Goal: Information Seeking & Learning: Learn about a topic

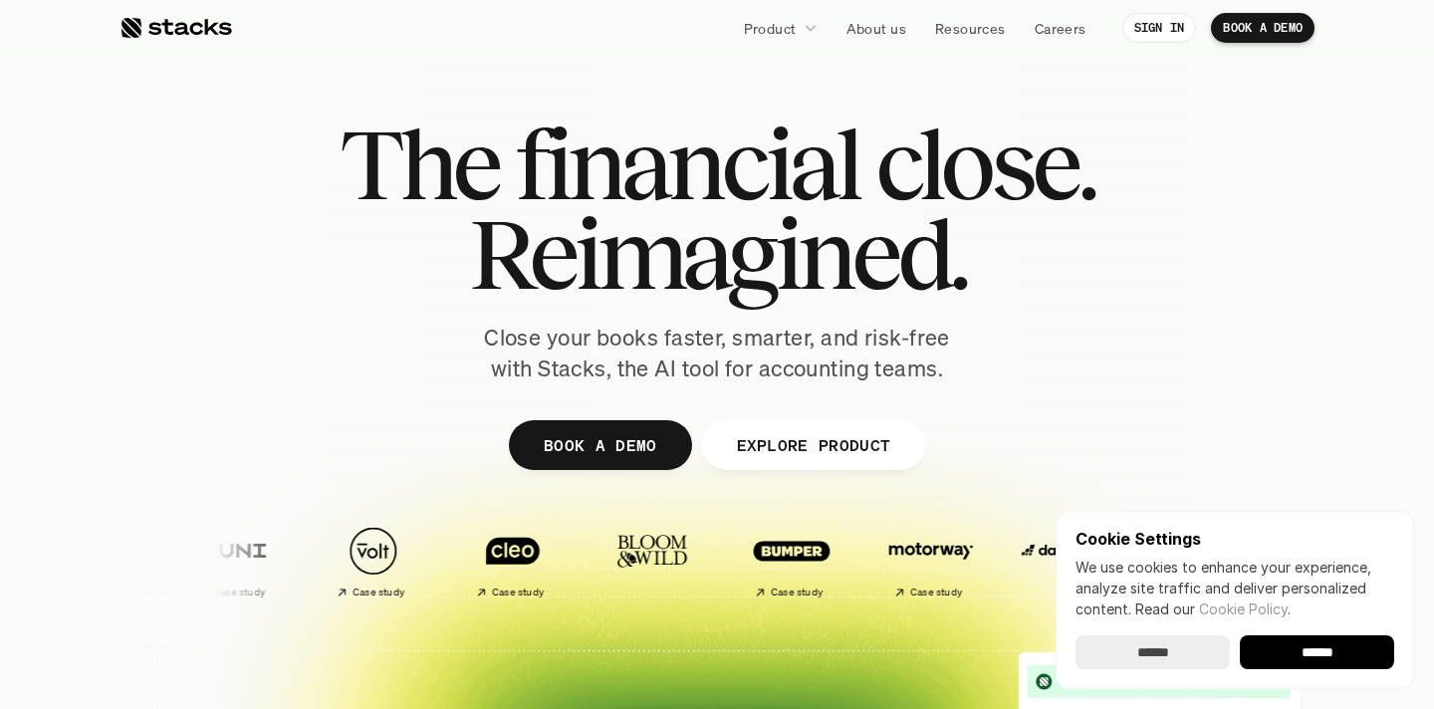
click at [1168, 652] on input "******" at bounding box center [1152, 652] width 154 height 34
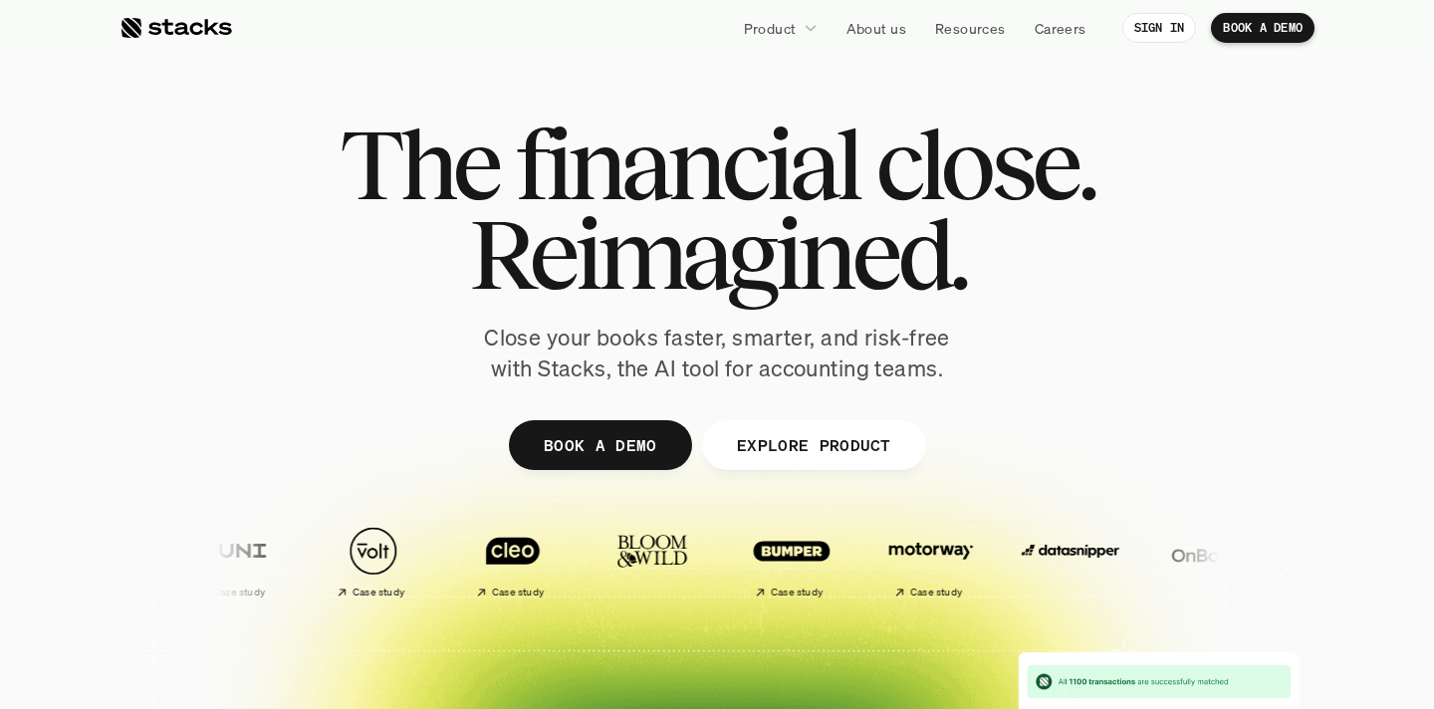
click at [827, 439] on p "EXPLORE PRODUCT" at bounding box center [813, 444] width 154 height 29
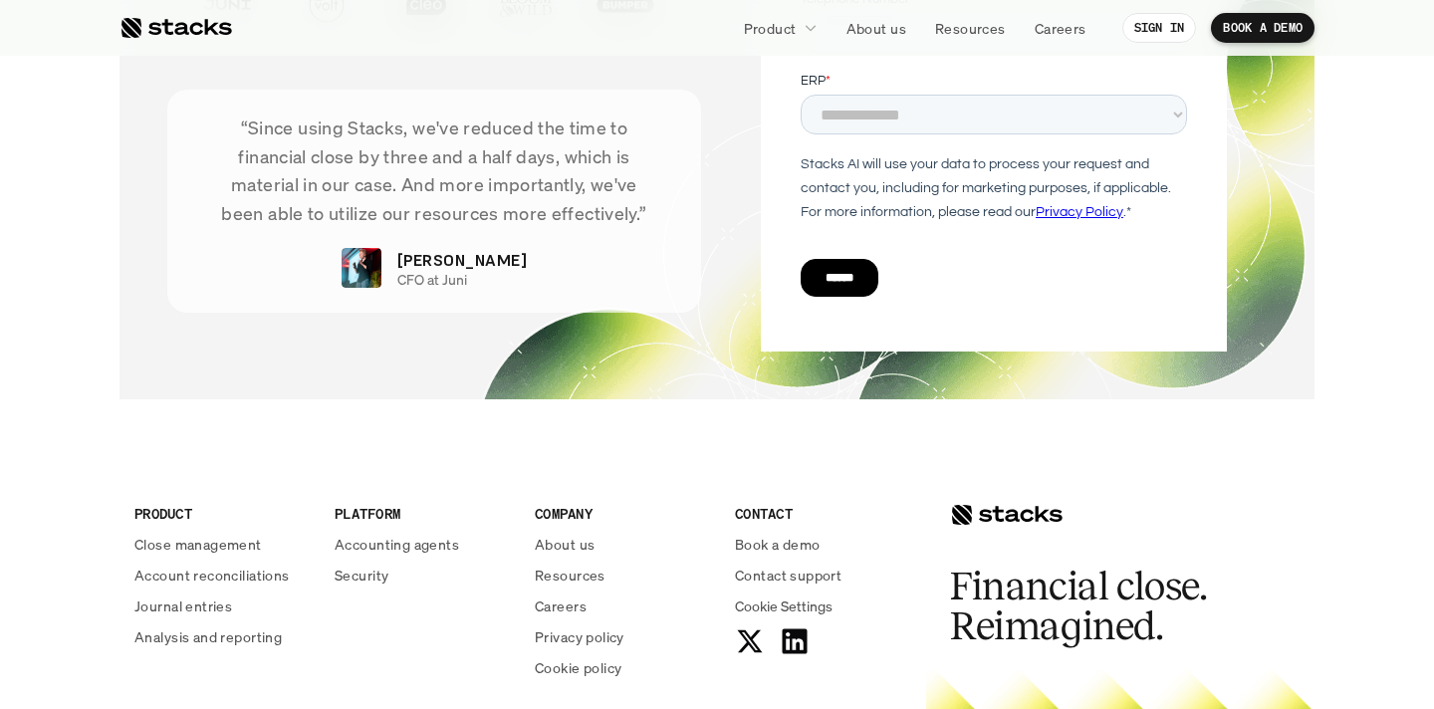
scroll to position [7344, 0]
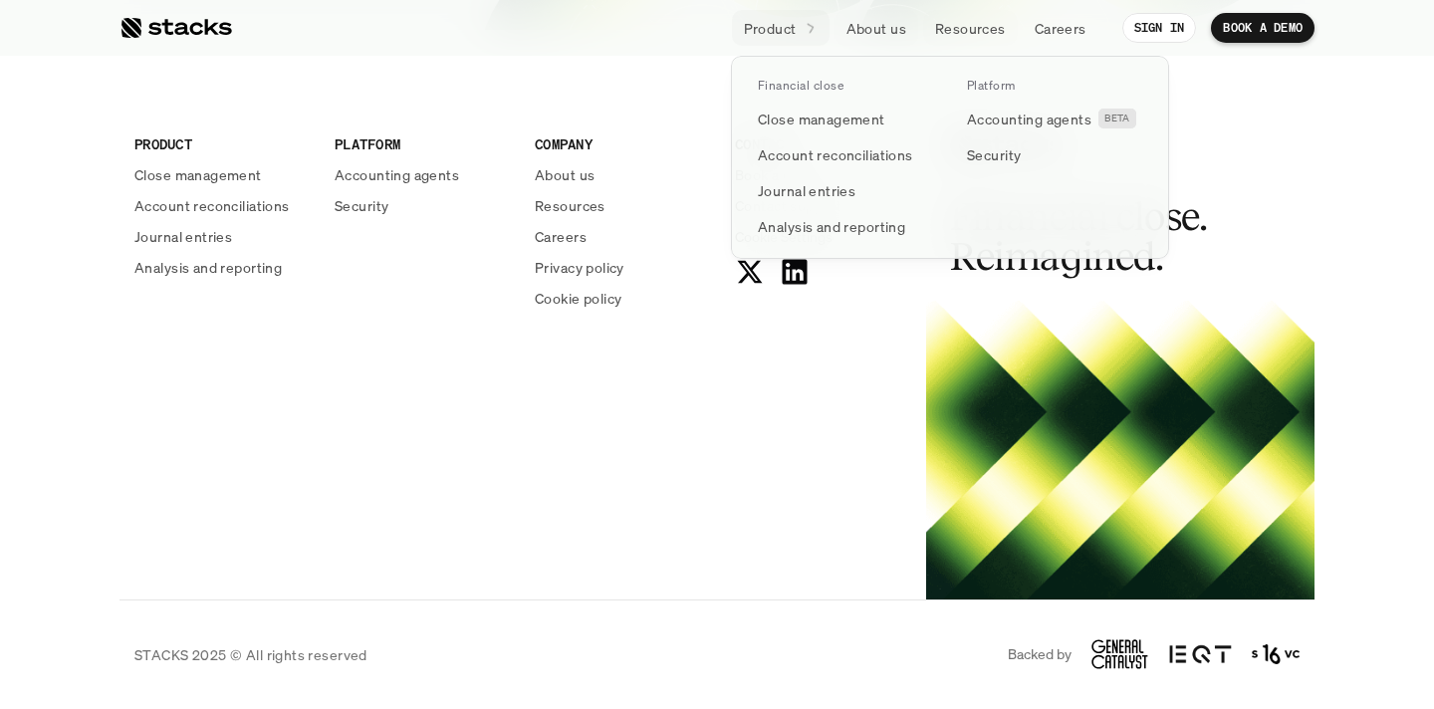
click at [822, 38] on link "Product" at bounding box center [781, 28] width 98 height 36
click at [842, 237] on link "Analysis and reporting" at bounding box center [845, 226] width 199 height 36
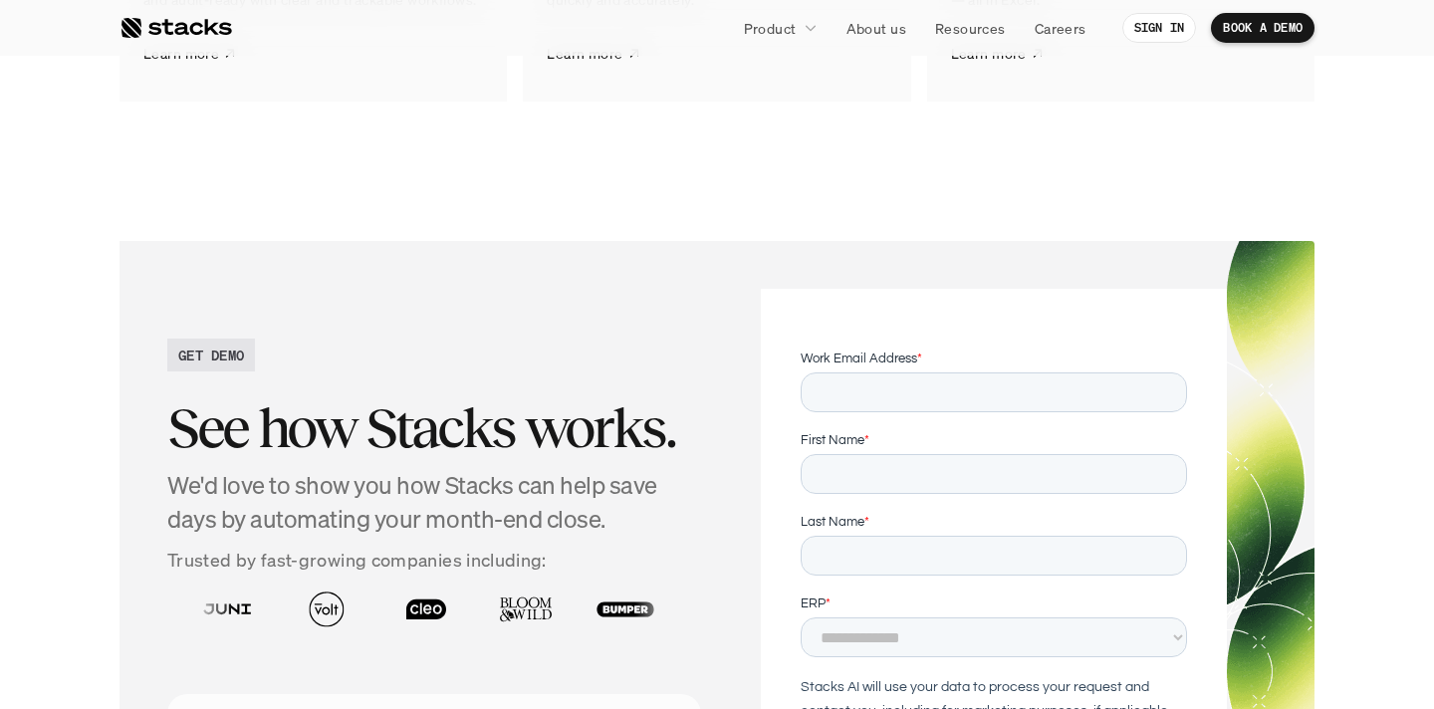
scroll to position [4342, 0]
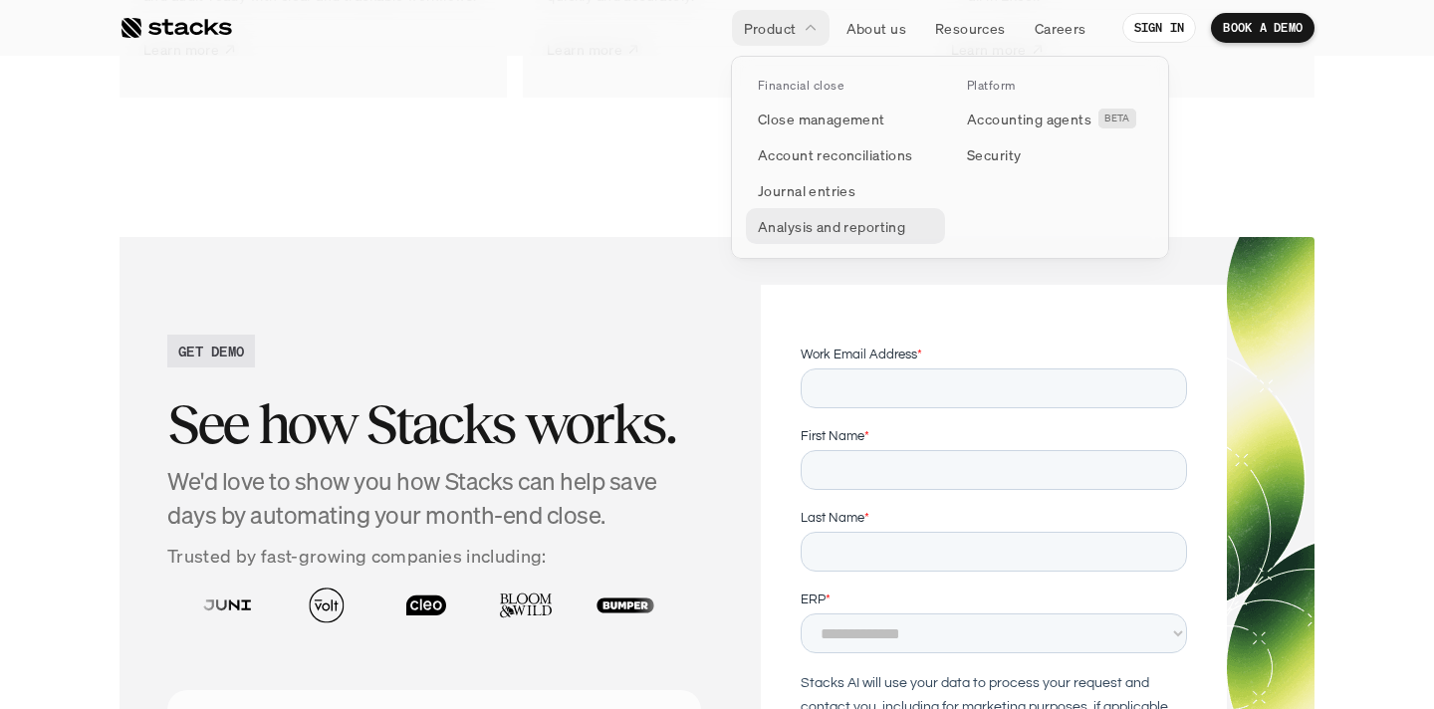
click at [803, 230] on p "Analysis and reporting" at bounding box center [831, 226] width 147 height 21
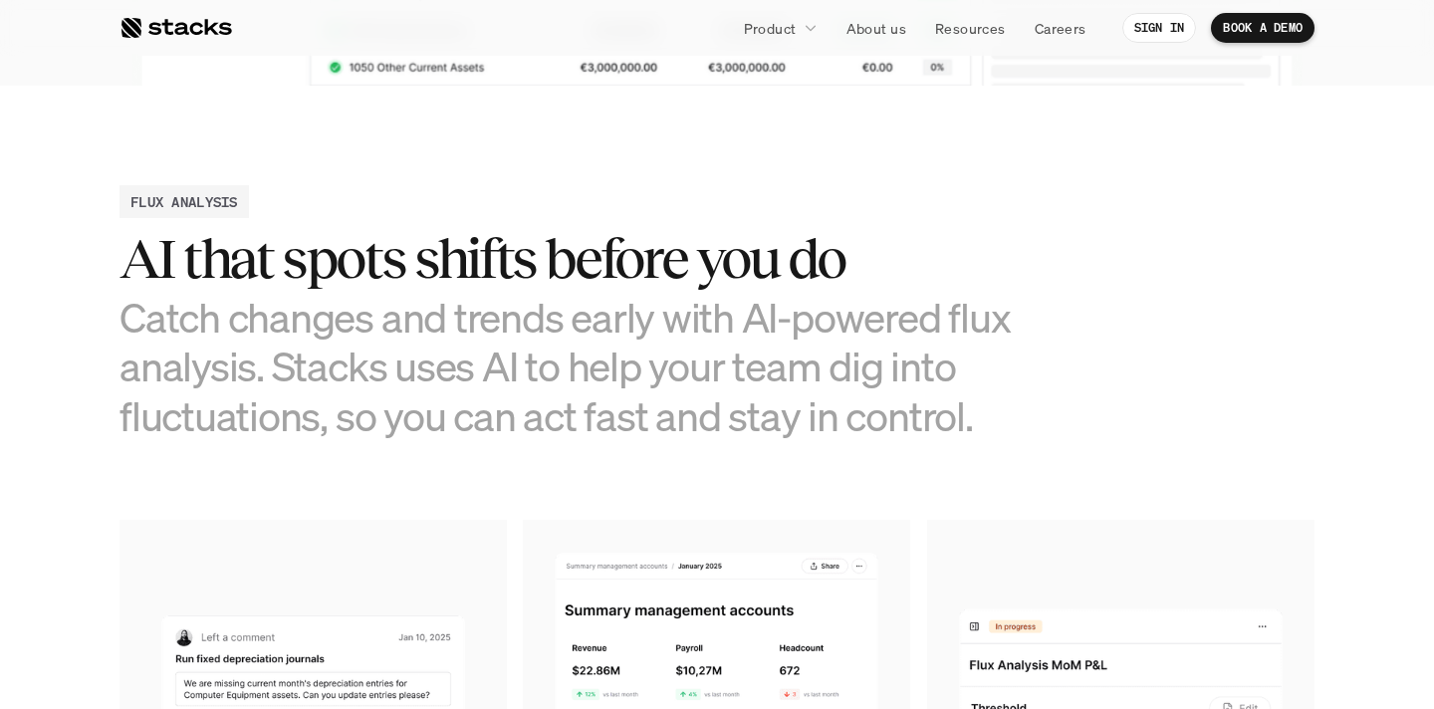
scroll to position [1032, 0]
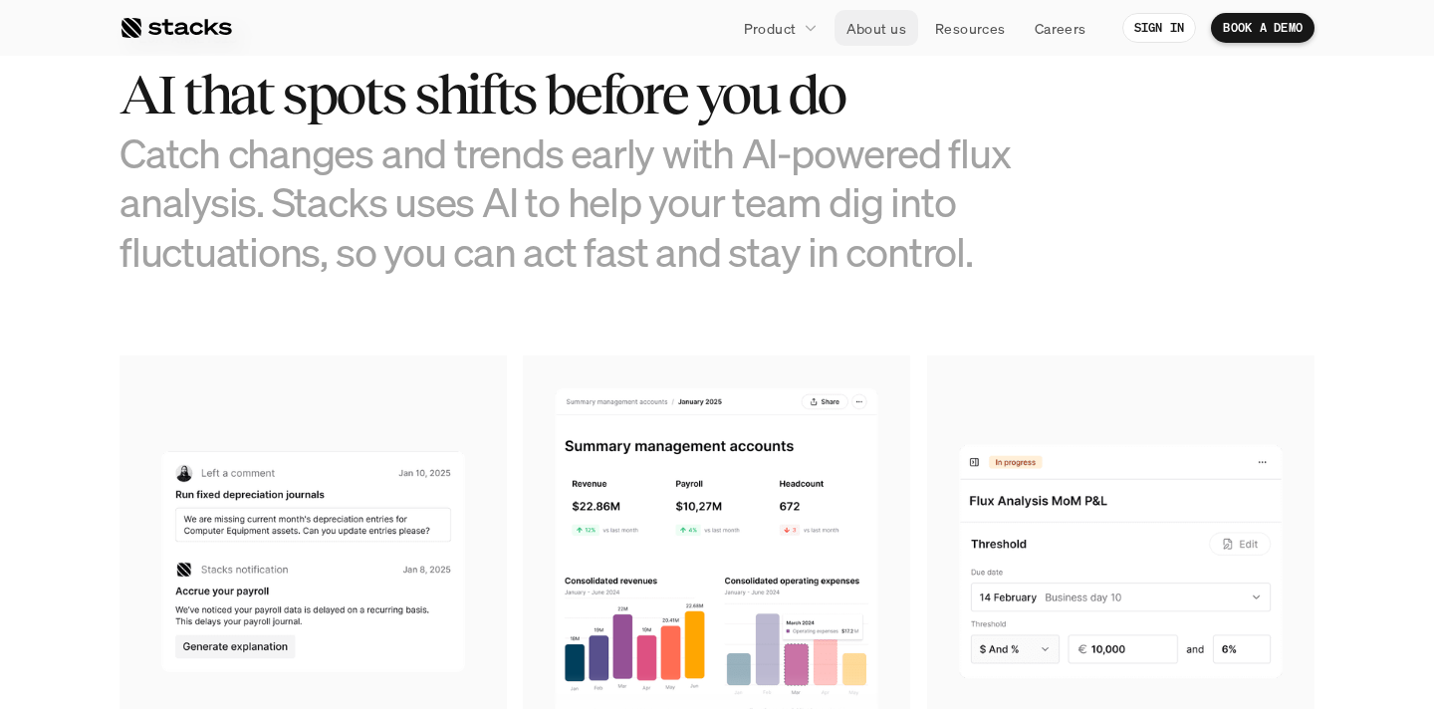
click at [867, 24] on p "About us" at bounding box center [876, 28] width 60 height 21
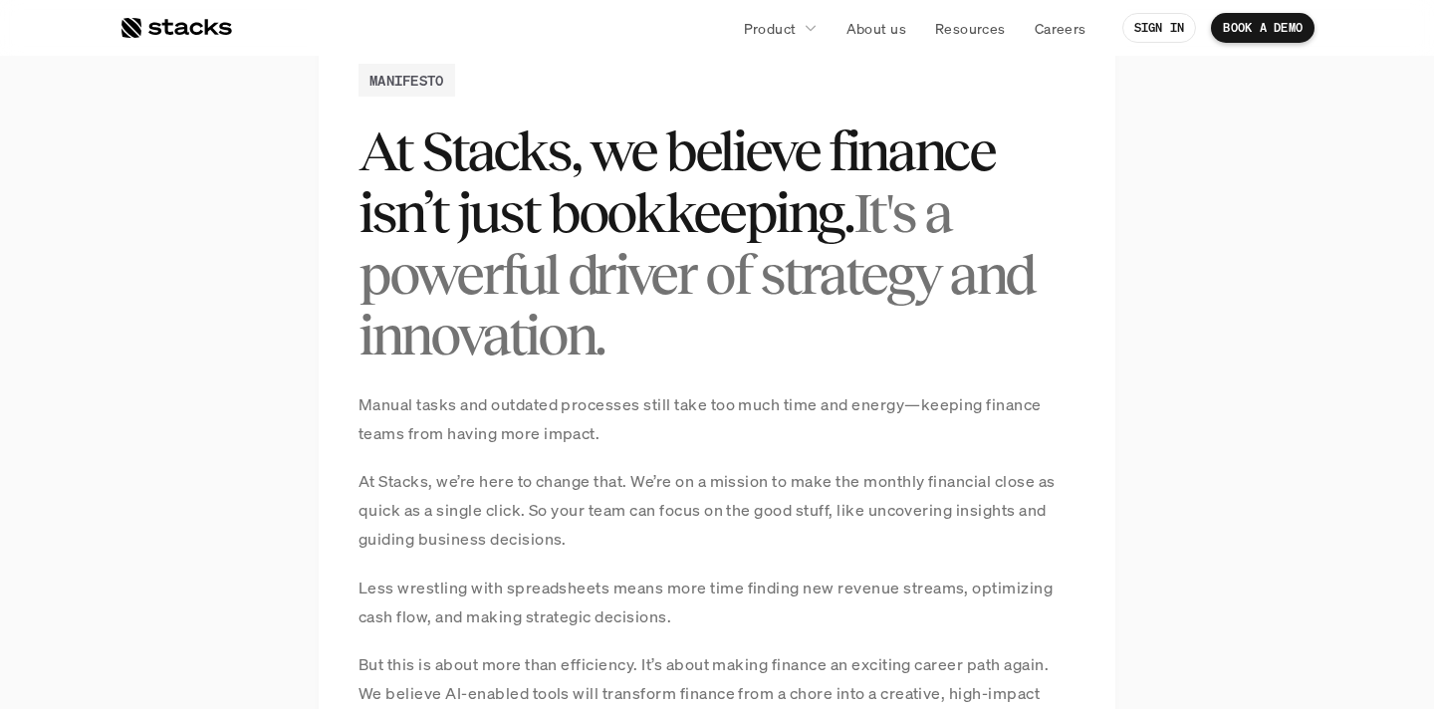
scroll to position [1217, 0]
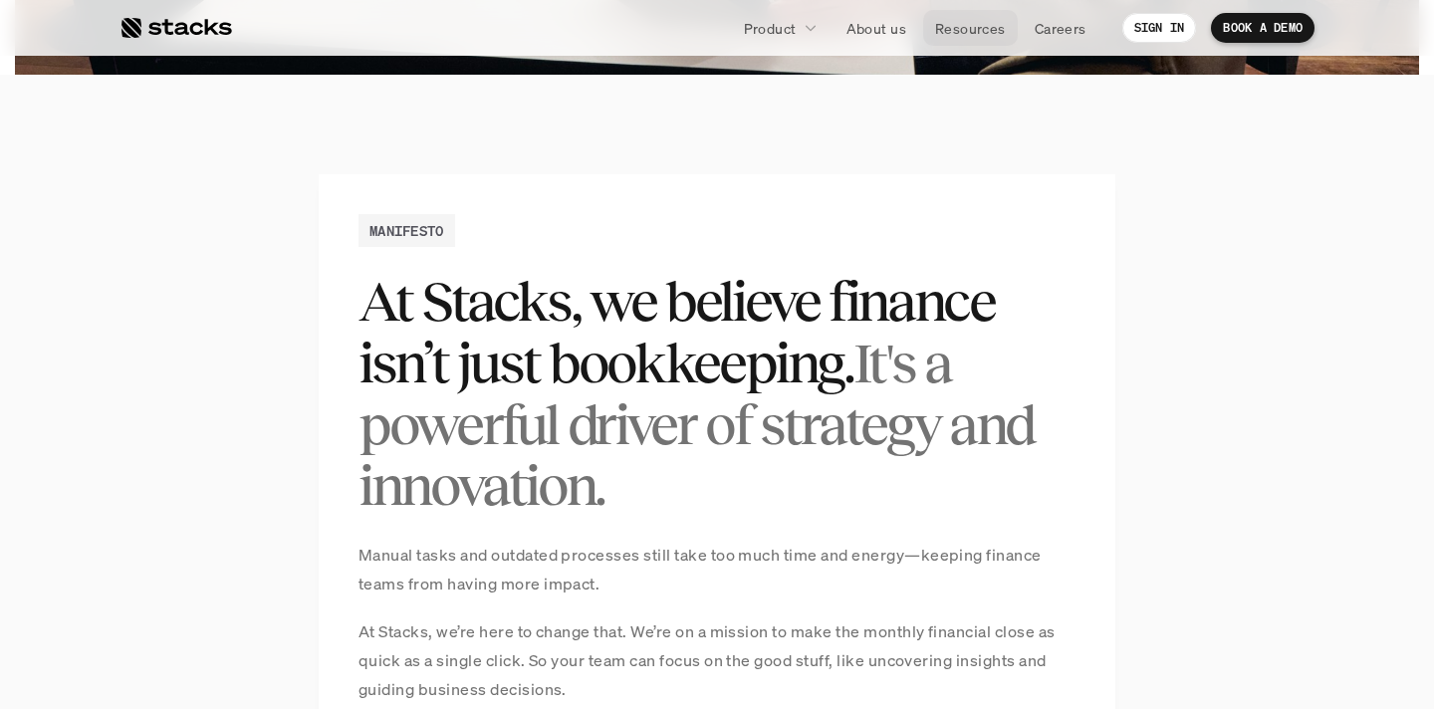
click at [961, 29] on p "Resources" at bounding box center [970, 28] width 71 height 21
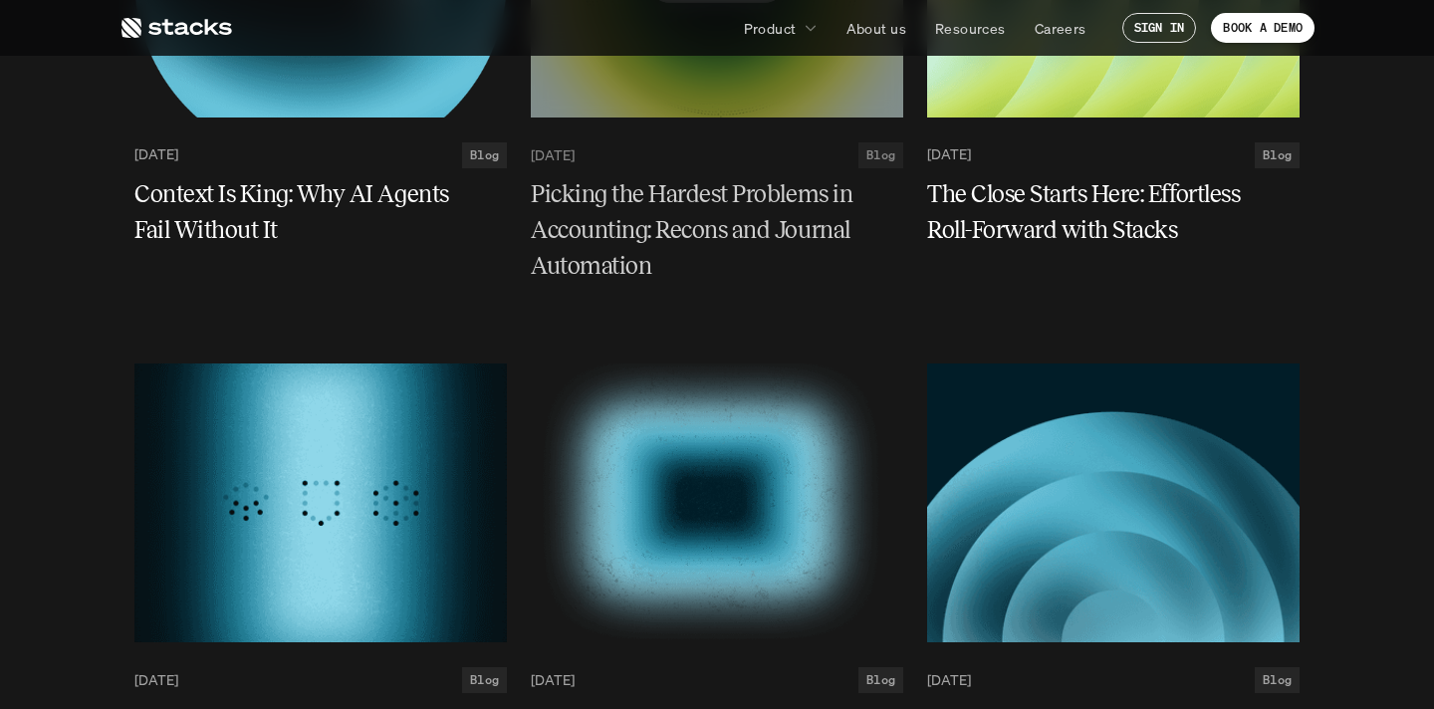
scroll to position [526, 0]
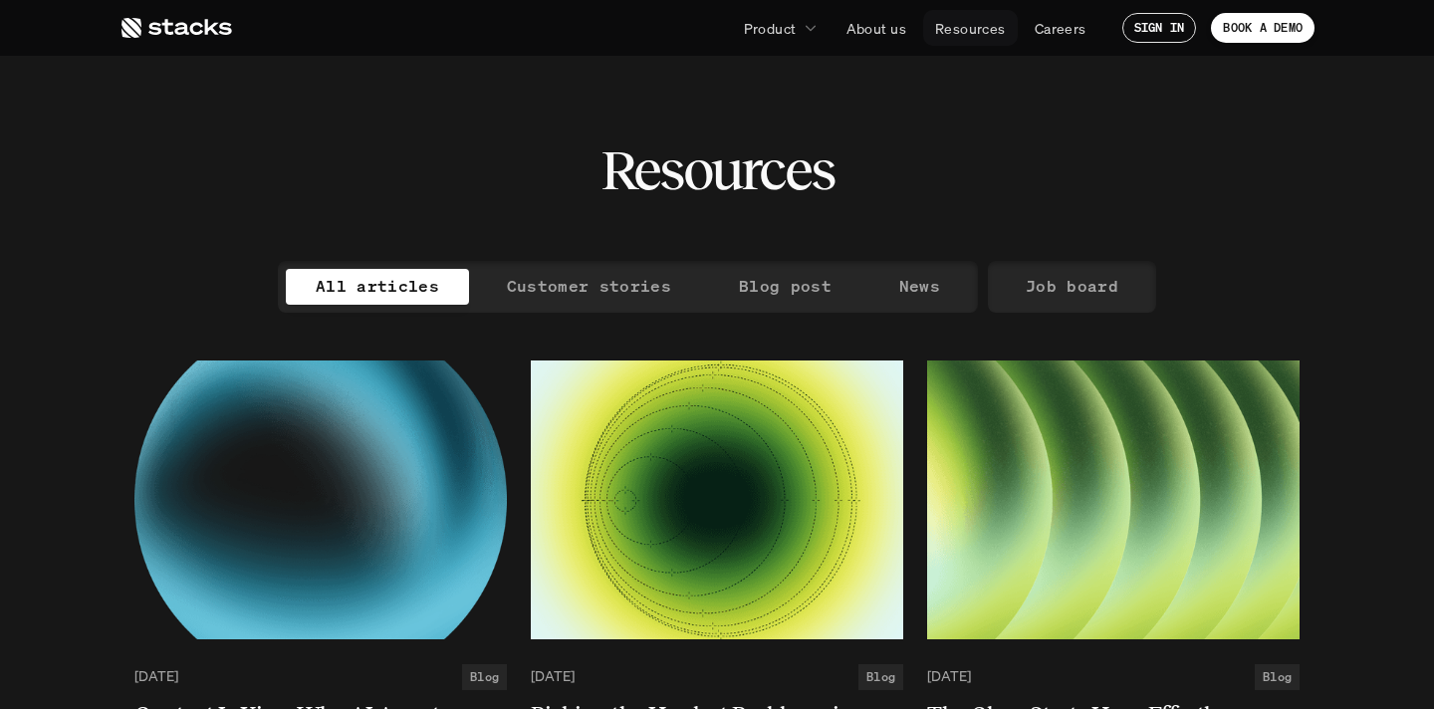
click at [952, 33] on p "Resources" at bounding box center [970, 28] width 71 height 21
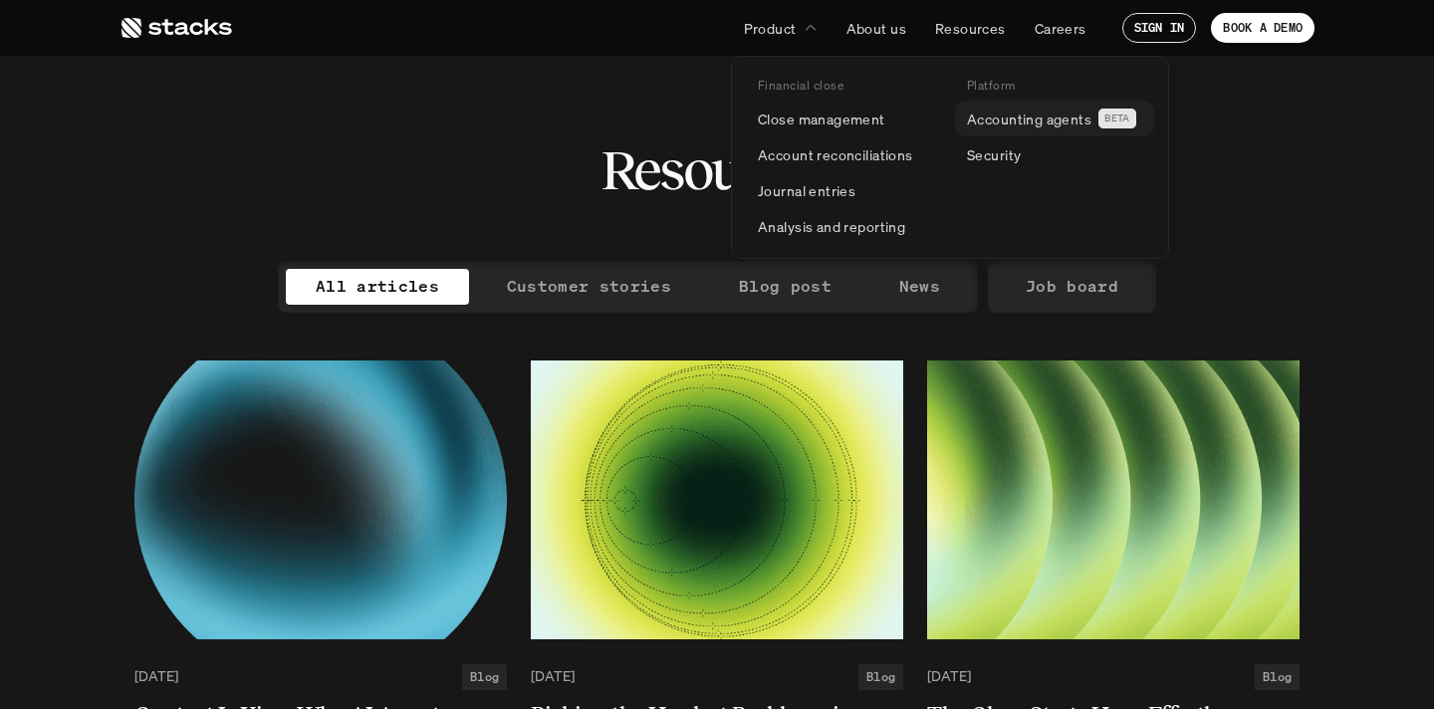
click at [1011, 123] on p "Accounting agents" at bounding box center [1029, 119] width 124 height 21
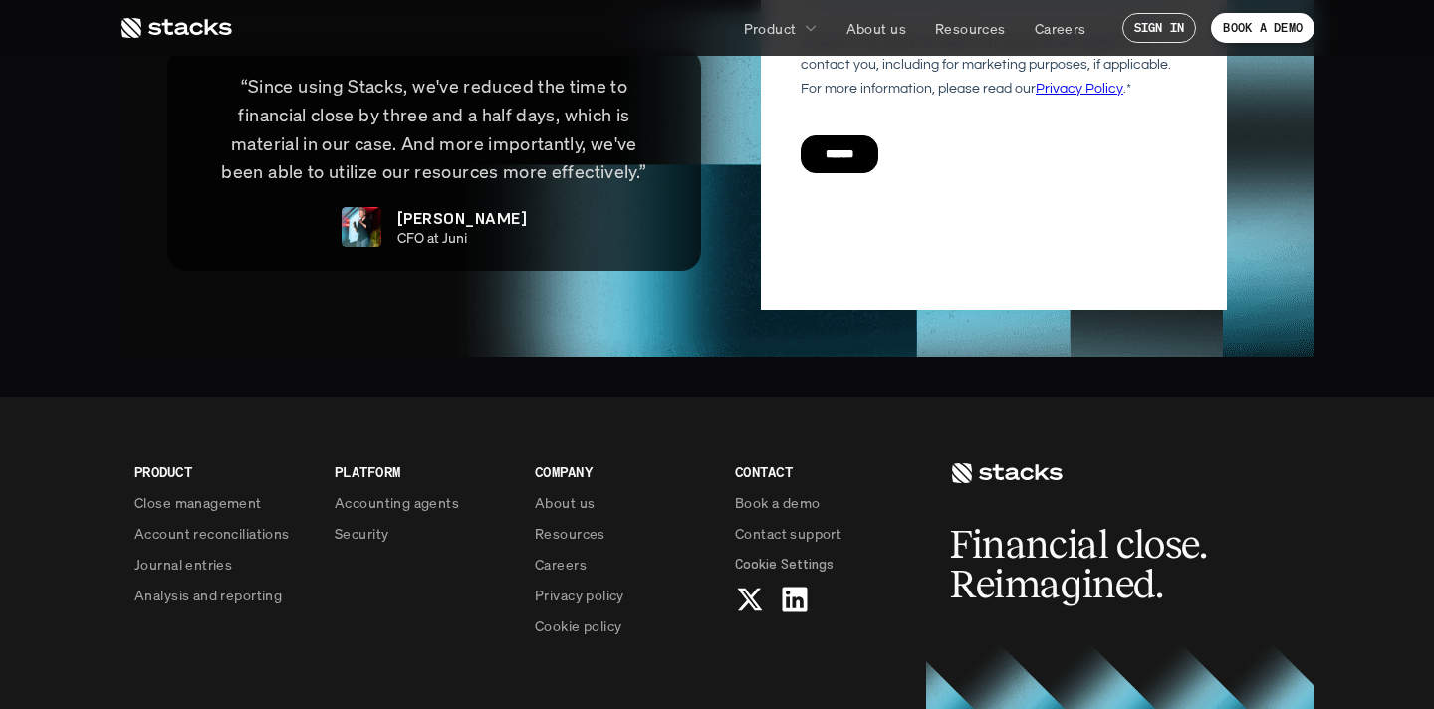
scroll to position [5001, 0]
